Goal: Find specific page/section: Find specific page/section

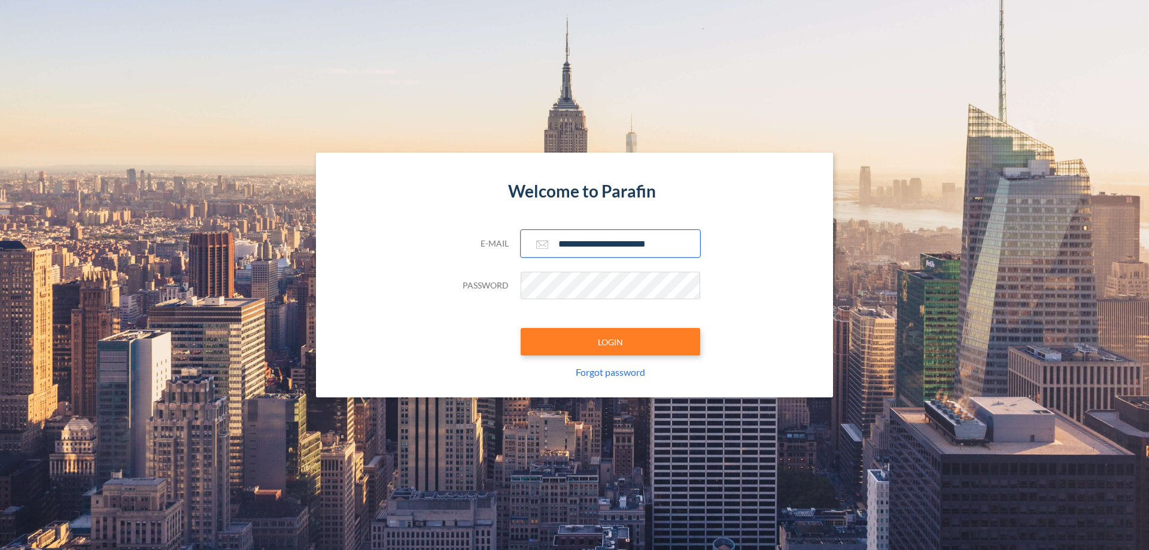
type input "**********"
click at [610, 342] on button "LOGIN" at bounding box center [611, 342] width 180 height 28
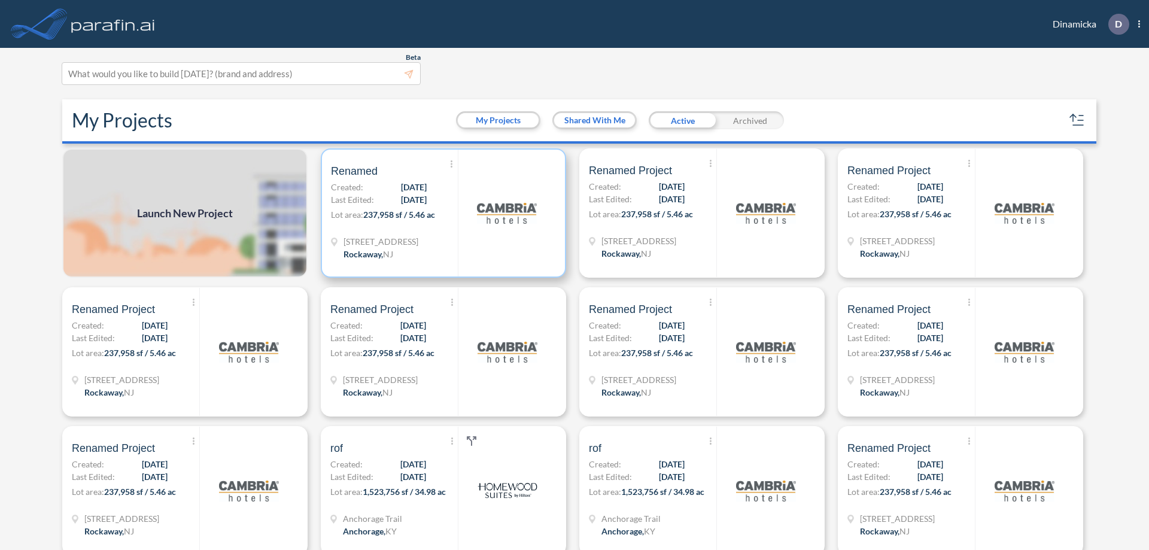
scroll to position [3, 0]
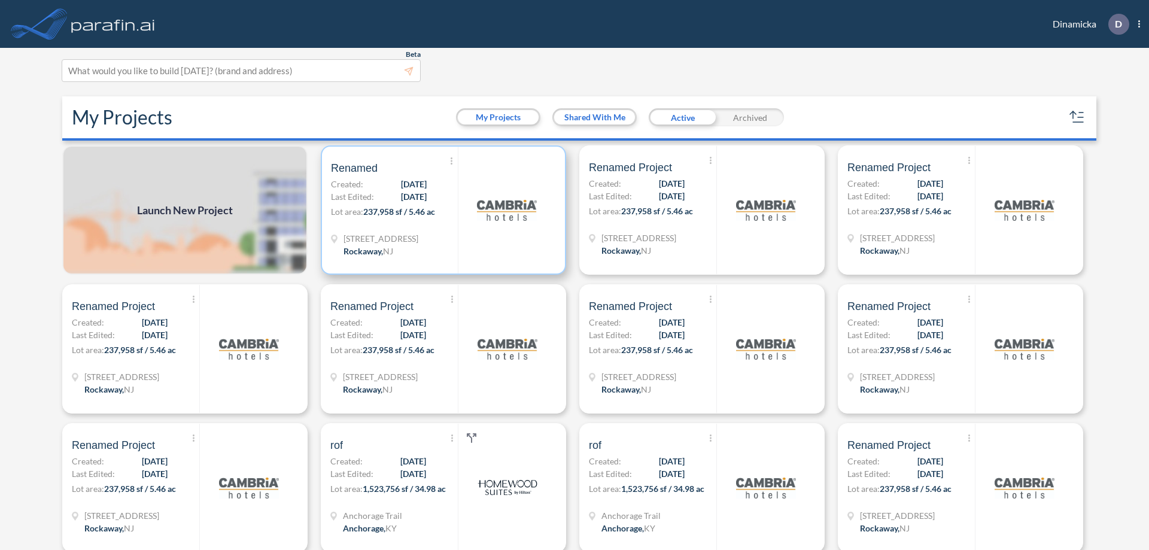
click at [441, 210] on p "Lot area: 237,958 sf / 5.46 ac" at bounding box center [394, 213] width 127 height 17
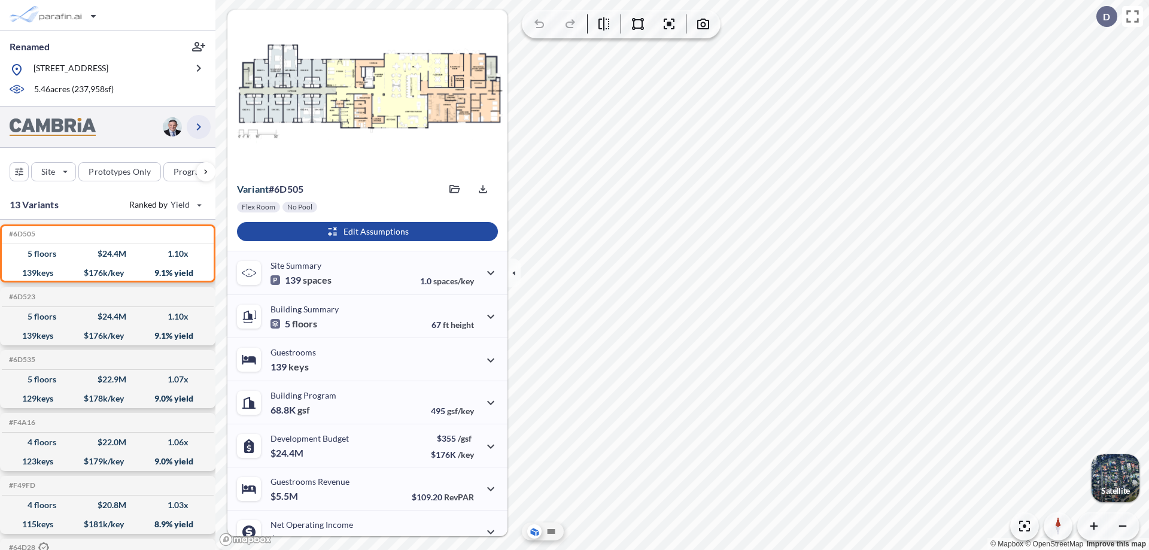
click at [199, 126] on icon "button" at bounding box center [198, 127] width 14 height 14
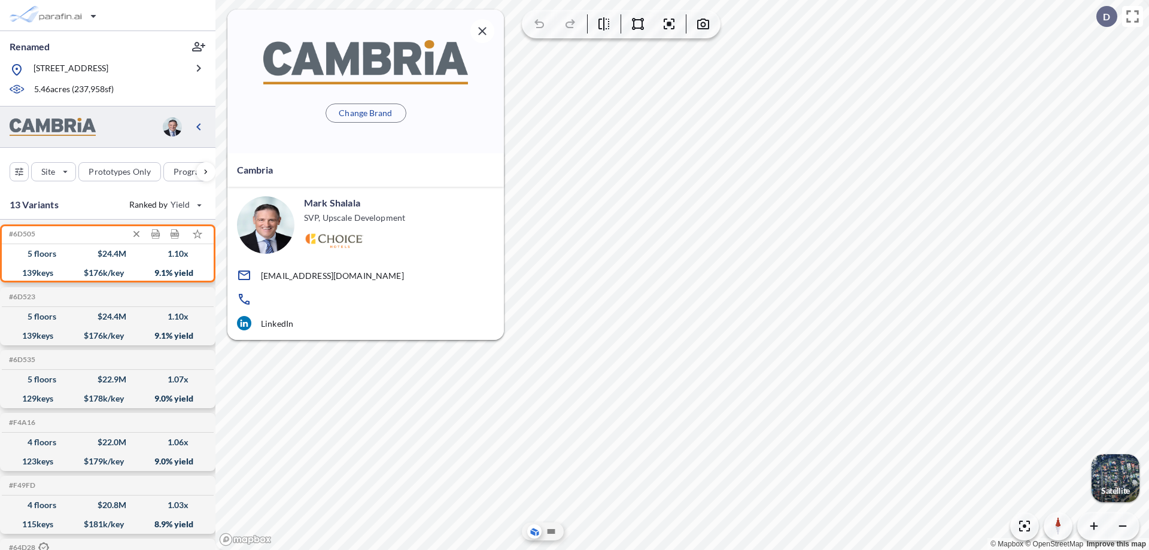
scroll to position [5, 0]
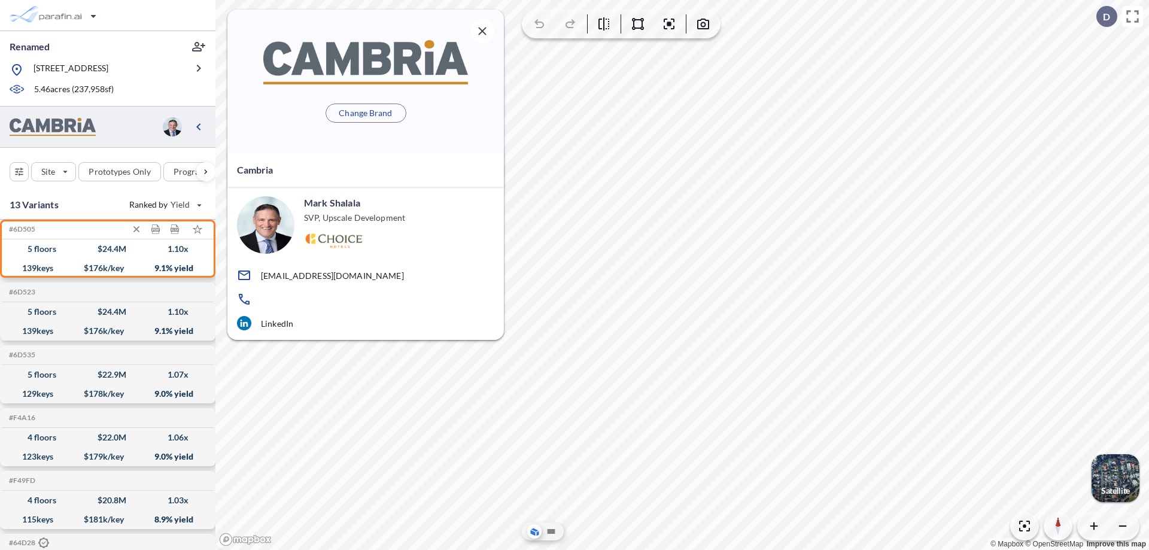
click at [108, 249] on div "$ 24.4 M" at bounding box center [112, 249] width 29 height 0
